Goal: Transaction & Acquisition: Obtain resource

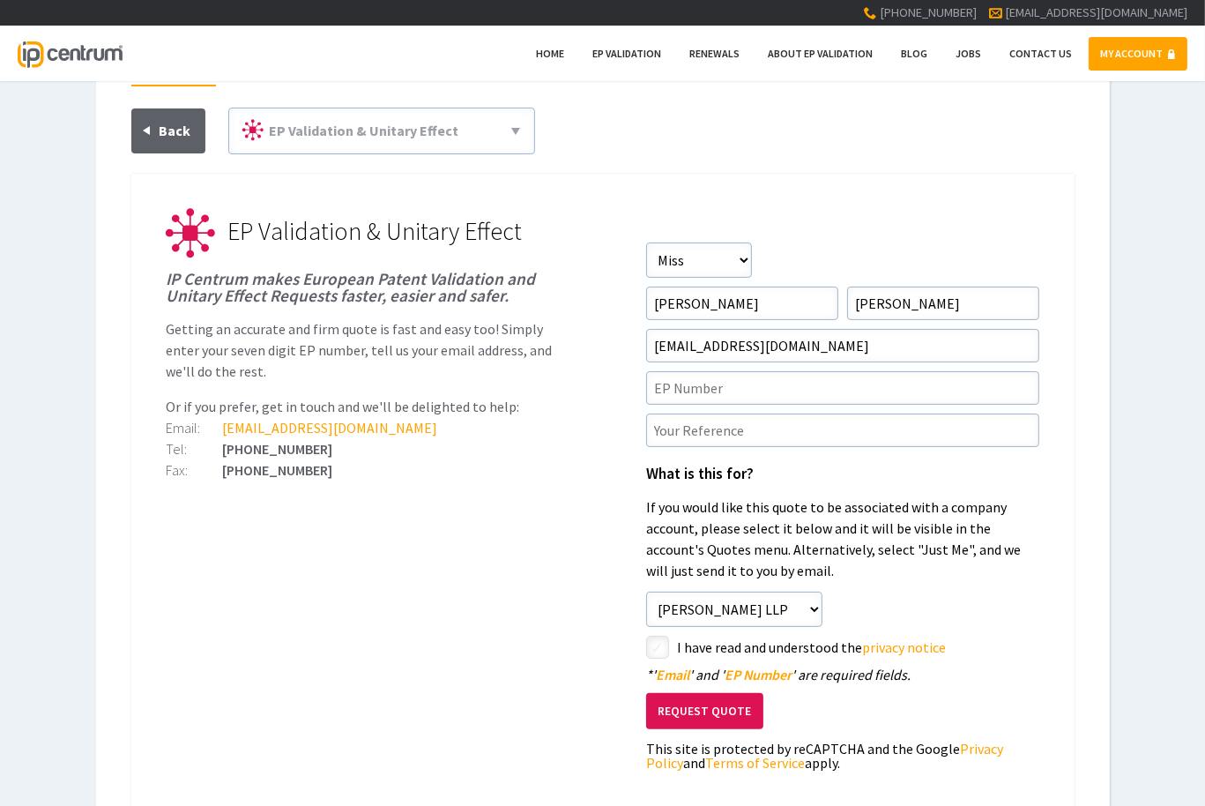
scroll to position [88, 0]
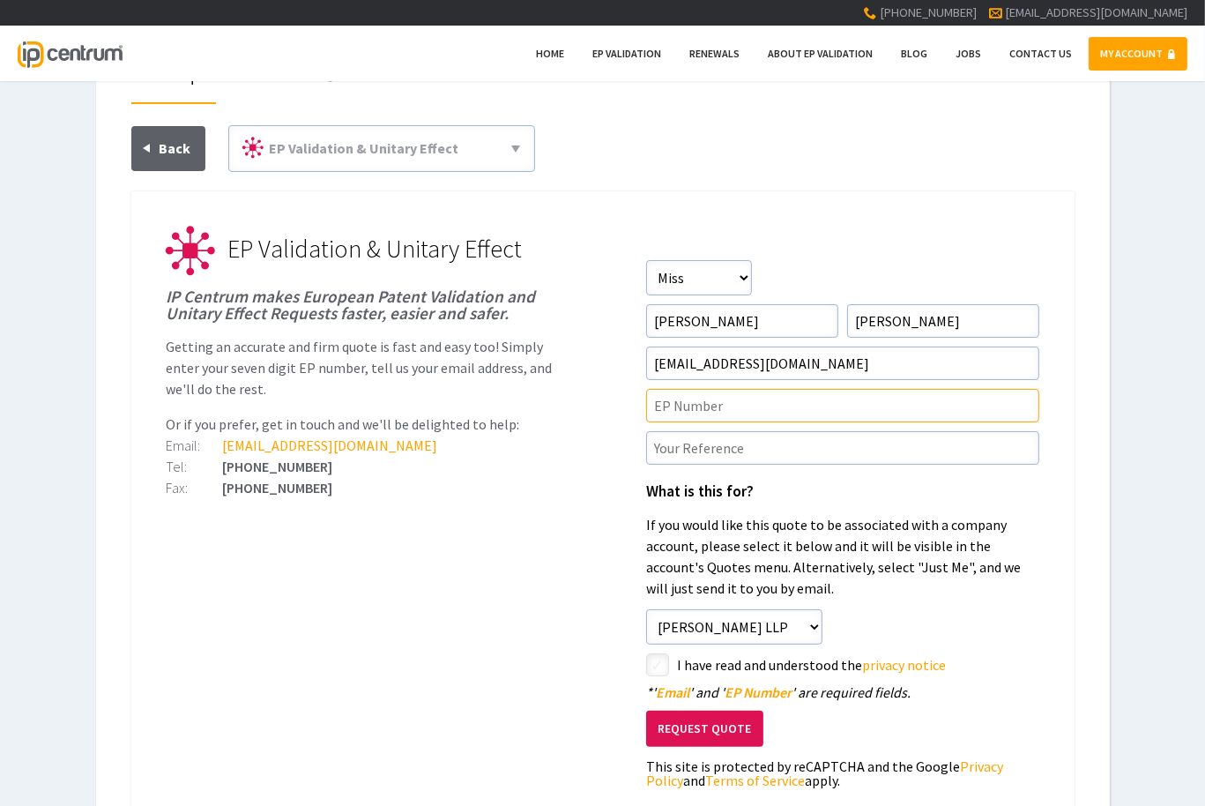
click at [693, 402] on input"] "text" at bounding box center [842, 406] width 393 height 34
paste input"] "134222EP1"
drag, startPoint x: 742, startPoint y: 409, endPoint x: 551, endPoint y: 405, distance: 191.4
click at [554, 276] on li "EP Validation & Unitary Effect IP Centrum makes European Patent Validation and …" at bounding box center [603, 251] width 873 height 49
paste input"] "4381218"
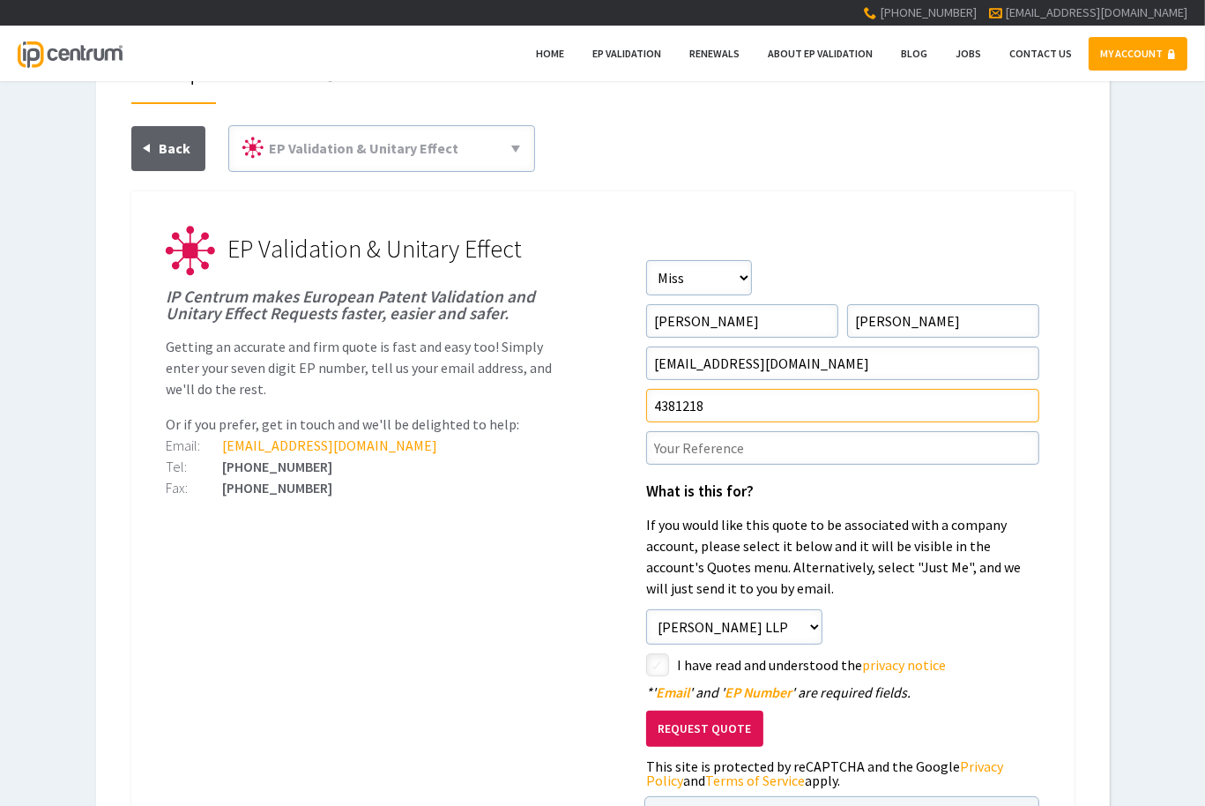
type input"] "4381218"
click at [558, 540] on ul "EP Validation & Unitary Effect IP Centrum makes European Patent Validation and …" at bounding box center [603, 584] width 944 height 787
drag, startPoint x: 740, startPoint y: 451, endPoint x: 730, endPoint y: 454, distance: 10.3
click at [740, 451] on input"] "text" at bounding box center [842, 448] width 393 height 34
paste input"] "134222EP1"
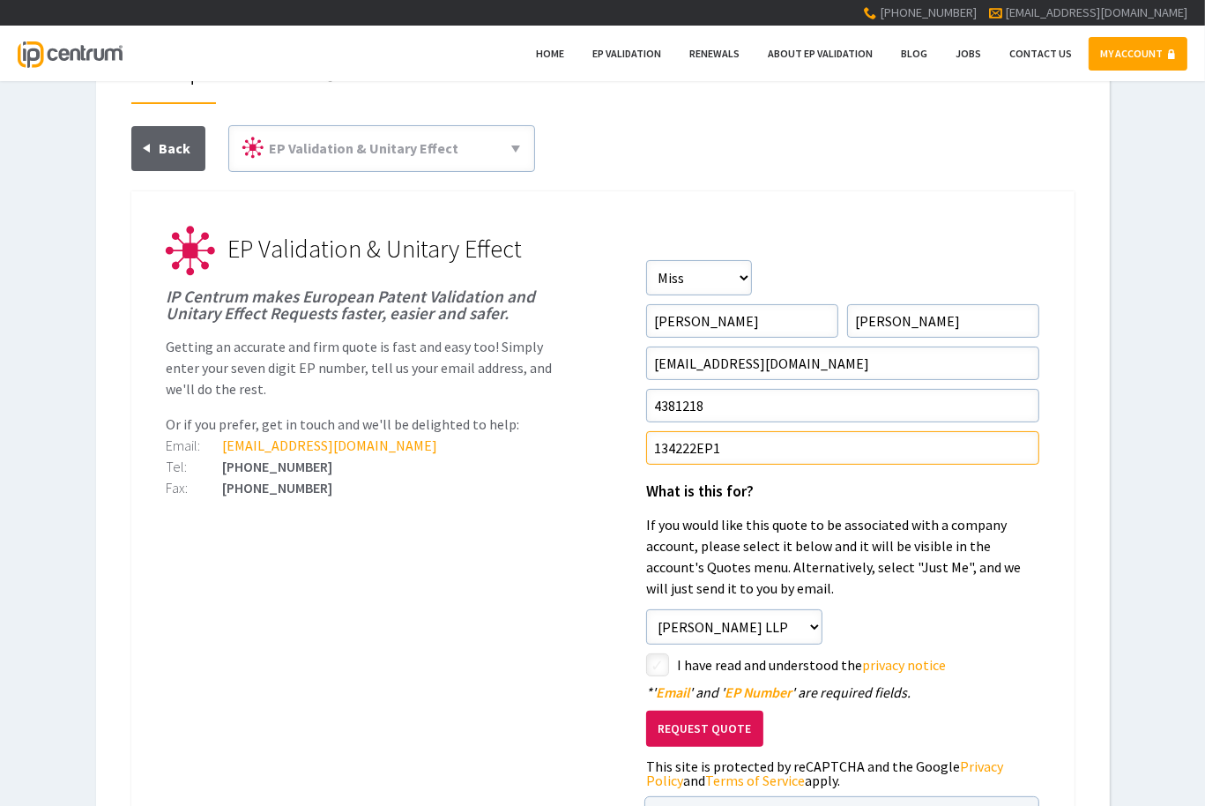
type input"] "134222EP1"
click at [556, 542] on ul "EP Validation & Unitary Effect IP Centrum makes European Patent Validation and …" at bounding box center [603, 584] width 944 height 787
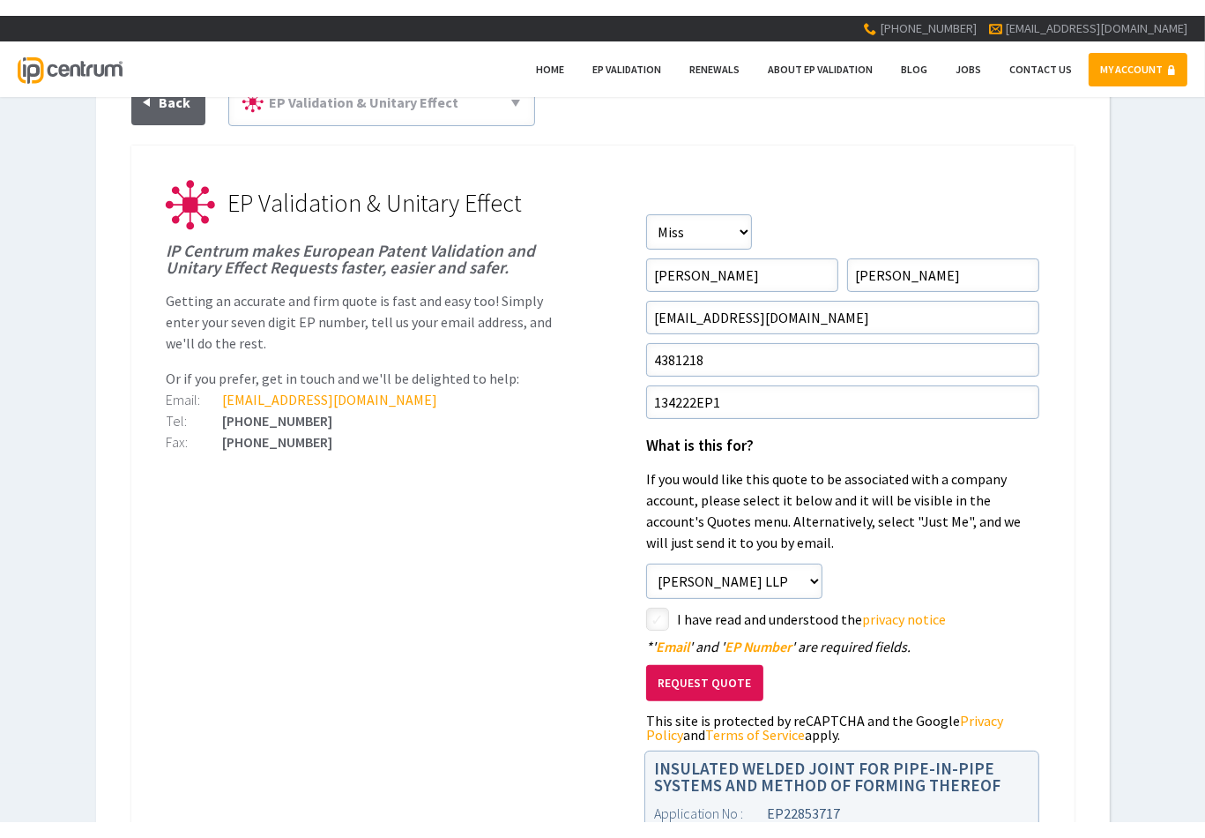
scroll to position [0, 0]
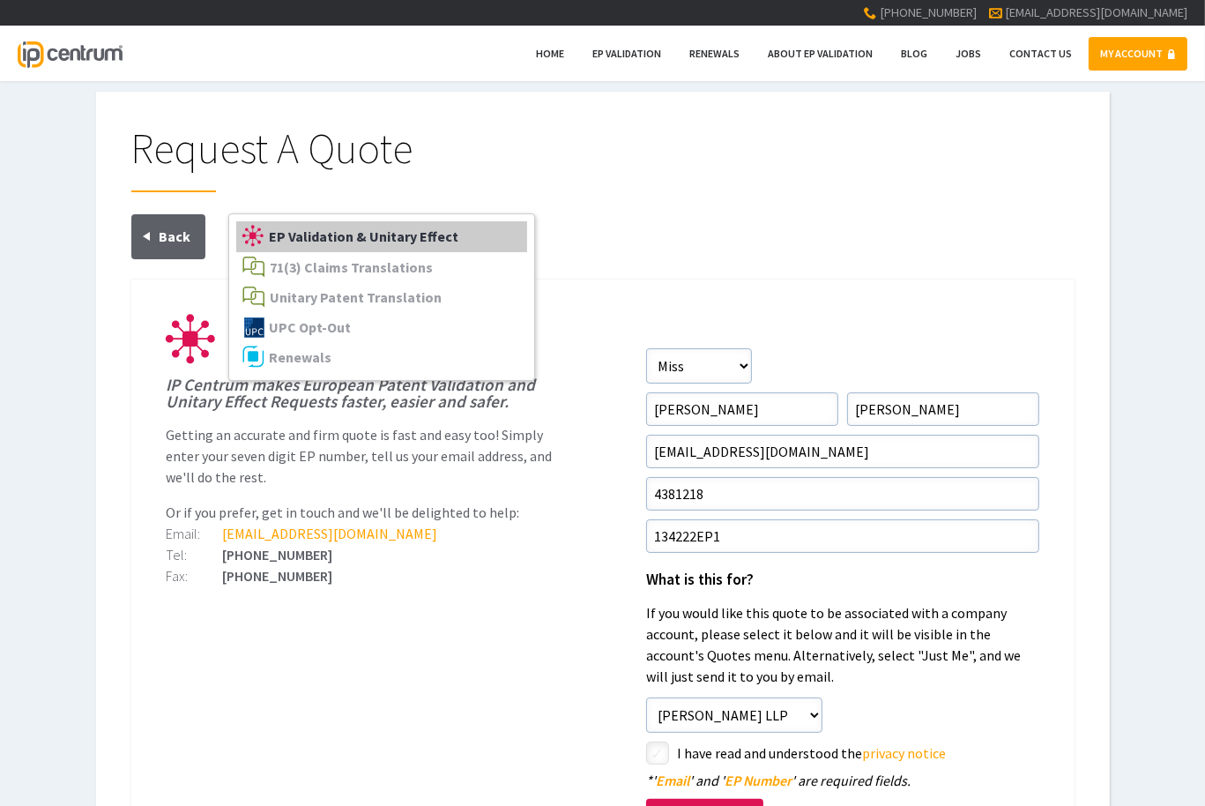
click at [431, 232] on span "EP Validation & Unitary Effect" at bounding box center [365, 237] width 190 height 18
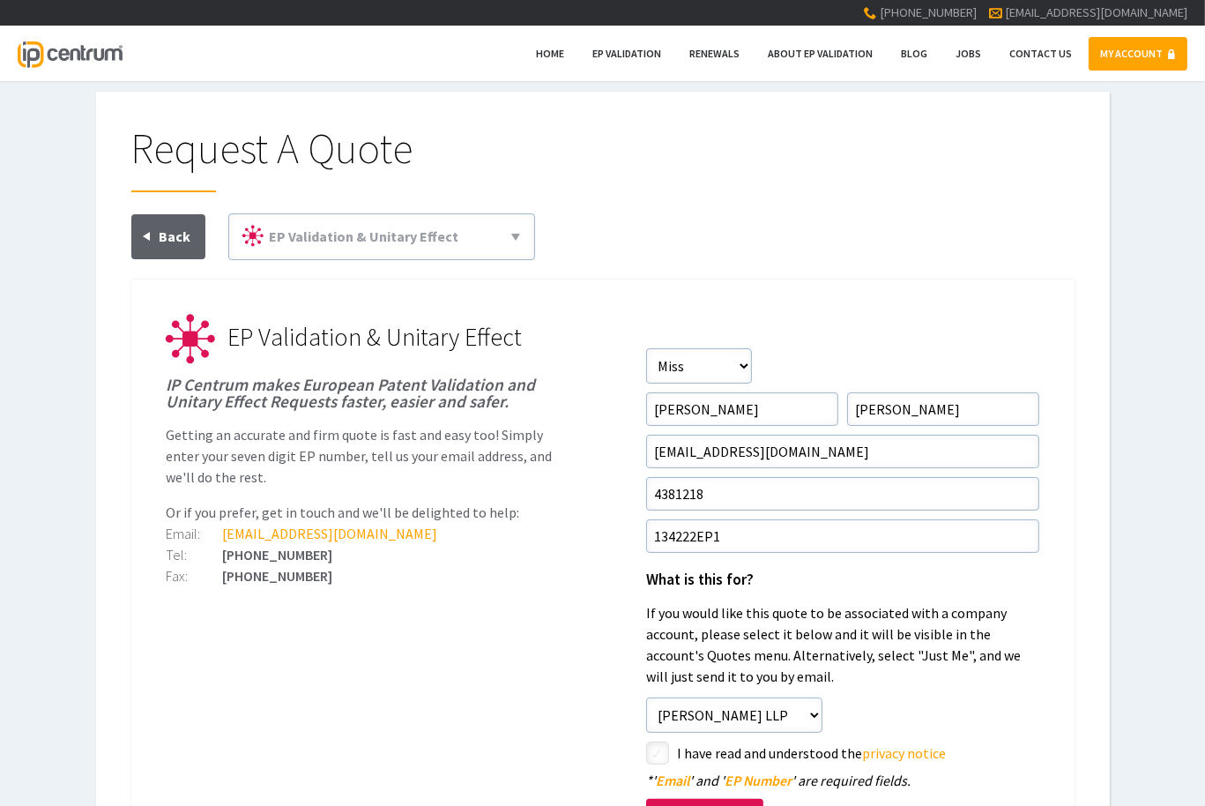
click at [675, 192] on div "Request A Quote EP Validation & Unitary Effect 71(3) Claims Translations Unitar…" at bounding box center [603, 596] width 944 height 939
click at [1170, 791] on div "Request A Quote EP Validation & Unitary Effect 71(3) Claims Translations Unitar…" at bounding box center [602, 597] width 1205 height 1010
